Goal: Information Seeking & Learning: Learn about a topic

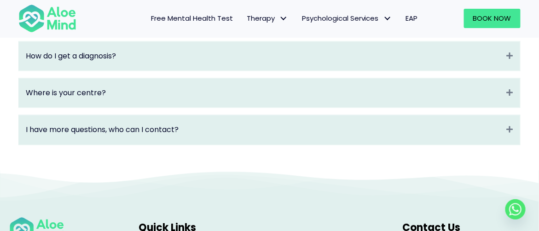
scroll to position [1410, 0]
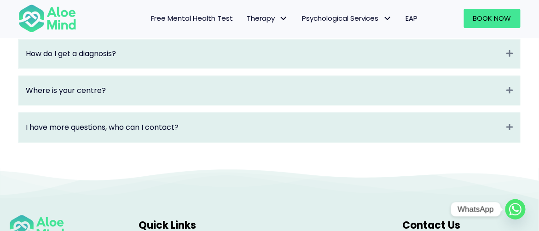
click at [513, 216] on circle "Whatsapp" at bounding box center [515, 209] width 20 height 20
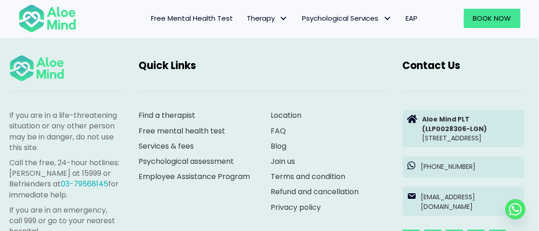
scroll to position [1570, 0]
click at [514, 202] on circle "Whatsapp" at bounding box center [515, 209] width 20 height 20
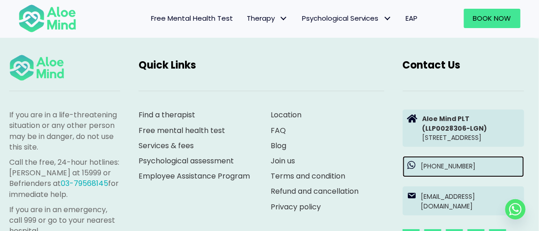
click at [411, 170] on span at bounding box center [411, 165] width 9 height 9
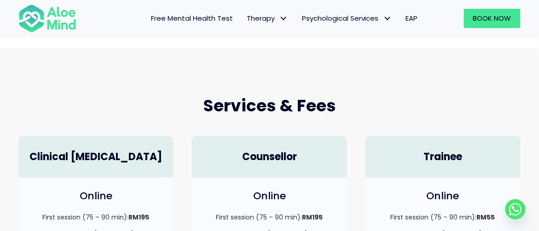
scroll to position [276, 0]
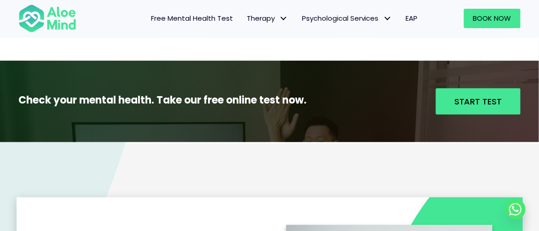
scroll to position [957, 0]
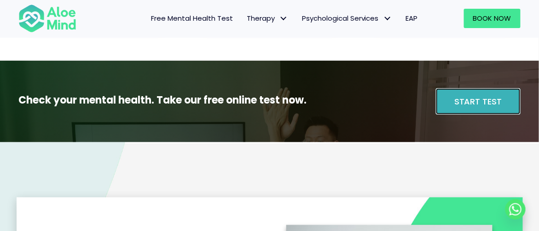
click at [471, 104] on span "Start Test" at bounding box center [478, 102] width 48 height 12
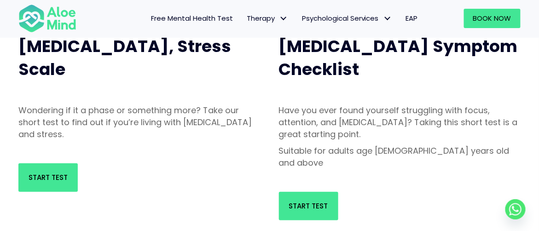
scroll to position [119, 0]
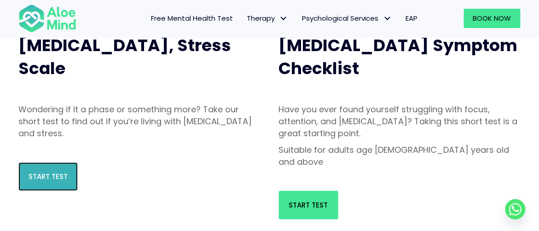
click at [72, 175] on link "Start Test" at bounding box center [47, 176] width 59 height 29
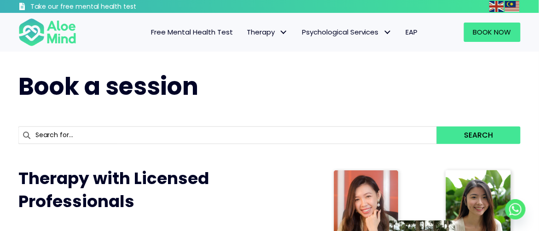
click at [182, 27] on span "Free Mental Health Test" at bounding box center [192, 32] width 82 height 10
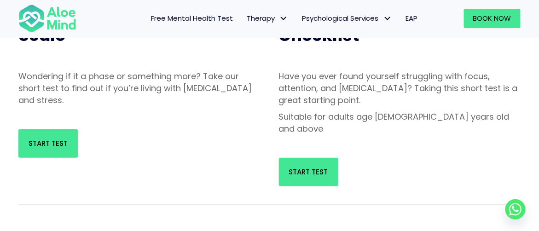
scroll to position [151, 0]
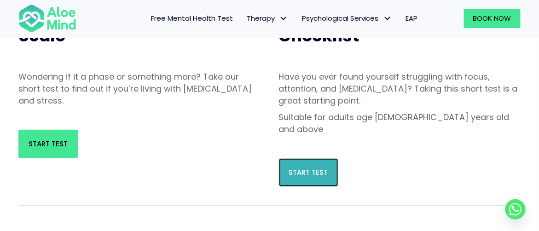
click at [314, 167] on span "Start Test" at bounding box center [308, 172] width 39 height 10
